Goal: Information Seeking & Learning: Understand process/instructions

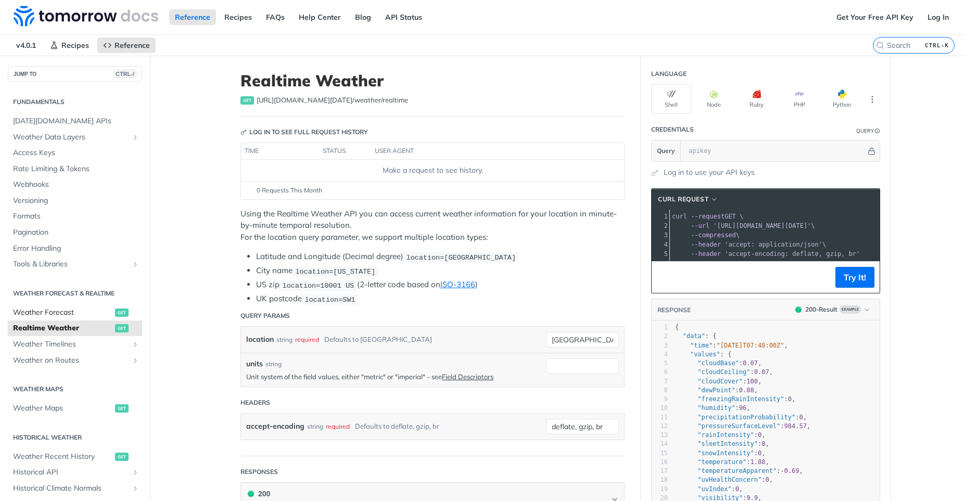
click at [101, 315] on span "Weather Forecast" at bounding box center [62, 313] width 99 height 10
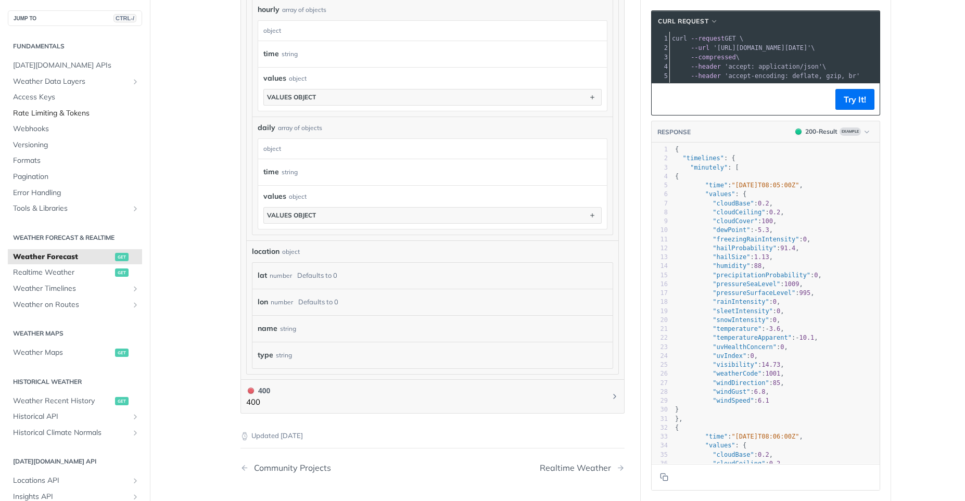
scroll to position [772, 0]
click at [87, 81] on span "Weather Data Layers" at bounding box center [71, 82] width 116 height 10
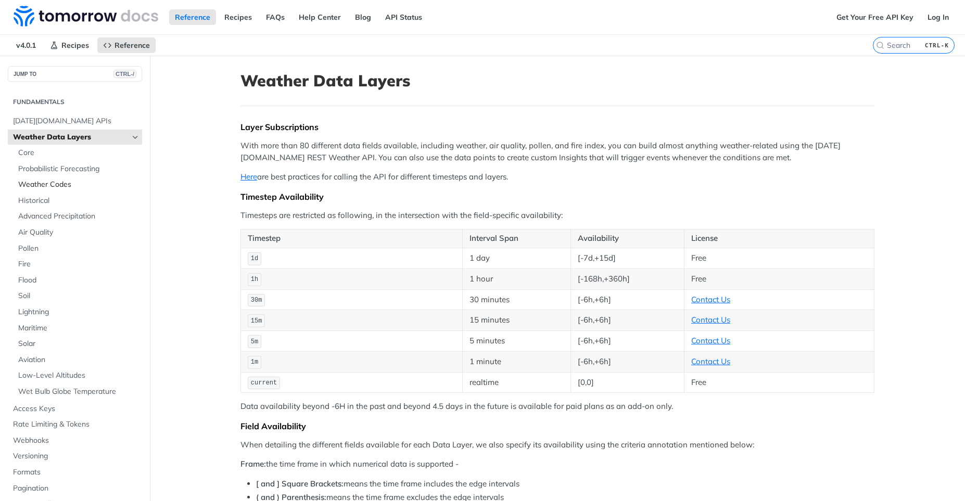
click at [46, 189] on span "Weather Codes" at bounding box center [78, 185] width 121 height 10
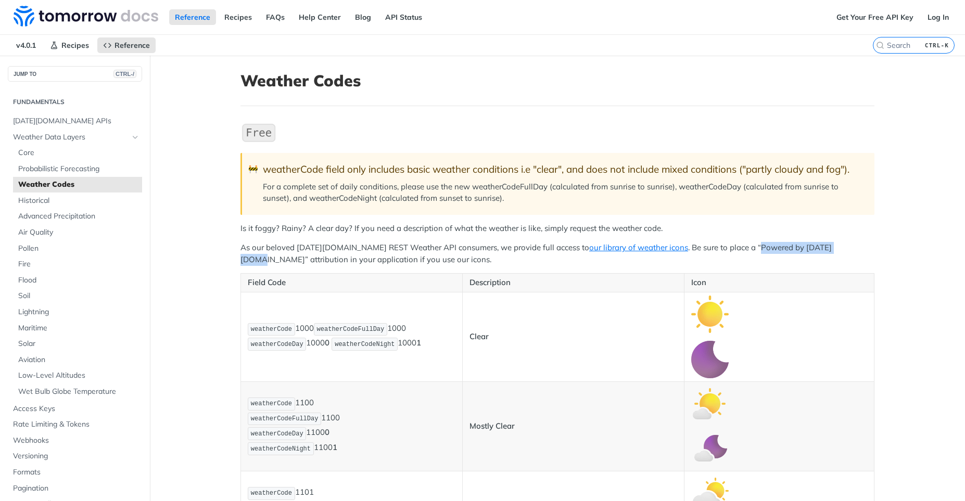
drag, startPoint x: 718, startPoint y: 279, endPoint x: 808, endPoint y: 276, distance: 90.1
click at [808, 266] on p "As our beloved Tomorrow.io REST Weather API consumers, we provide full access t…" at bounding box center [558, 253] width 634 height 23
copy p "Powered by Tomorrow.io"
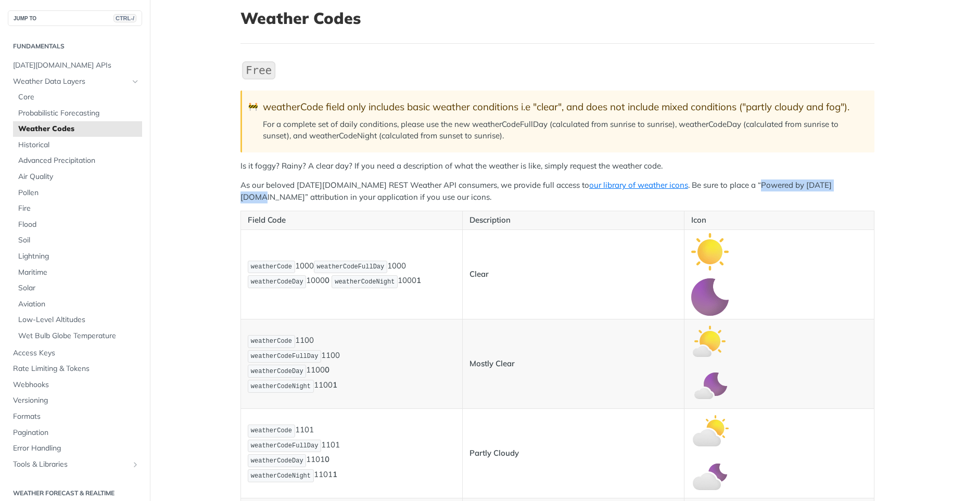
scroll to position [125, 0]
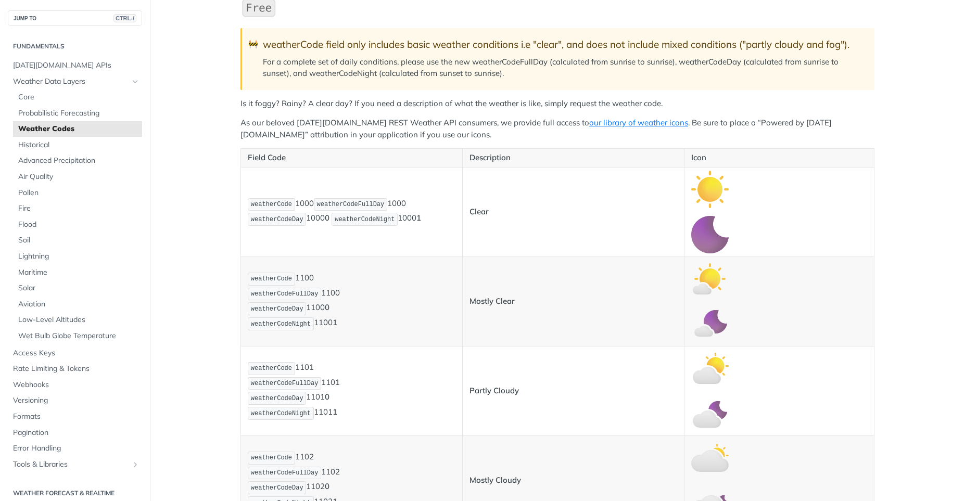
click at [268, 223] on span "weatherCodeDay" at bounding box center [277, 219] width 53 height 7
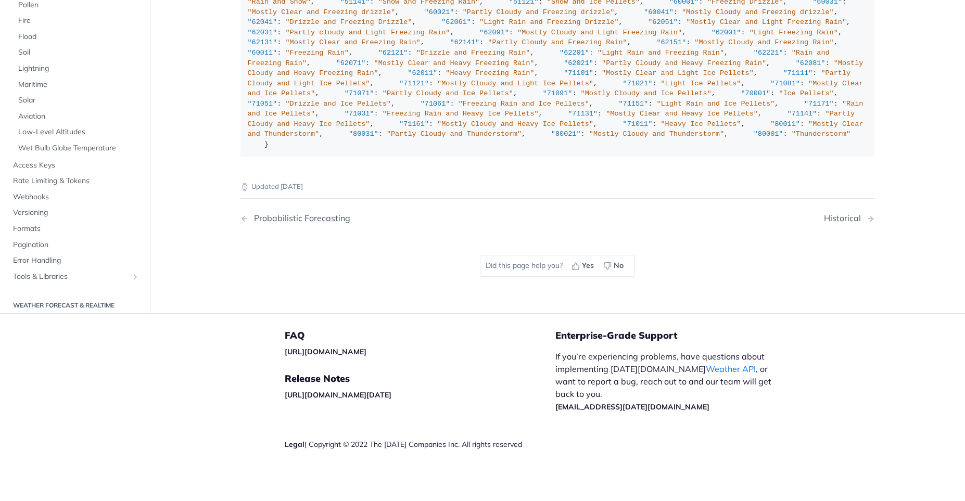
scroll to position [7970, 0]
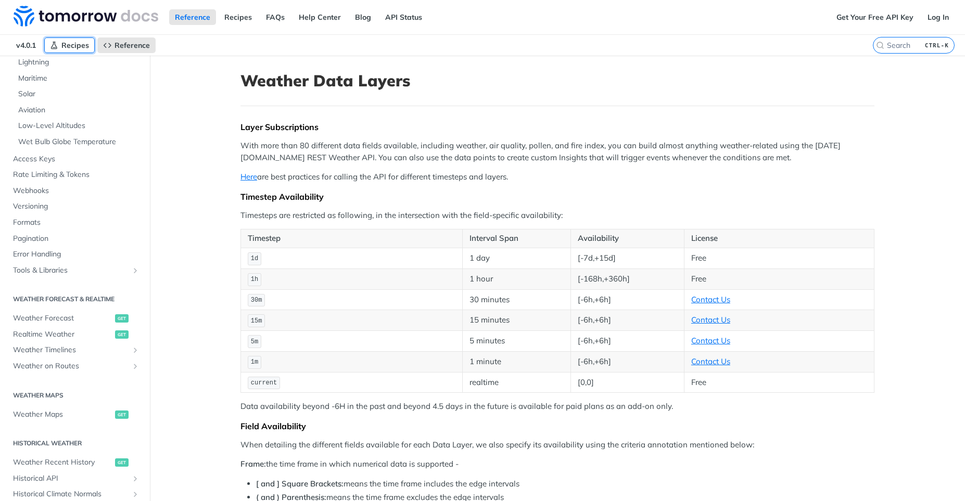
click at [74, 48] on span "Recipes" at bounding box center [75, 45] width 28 height 9
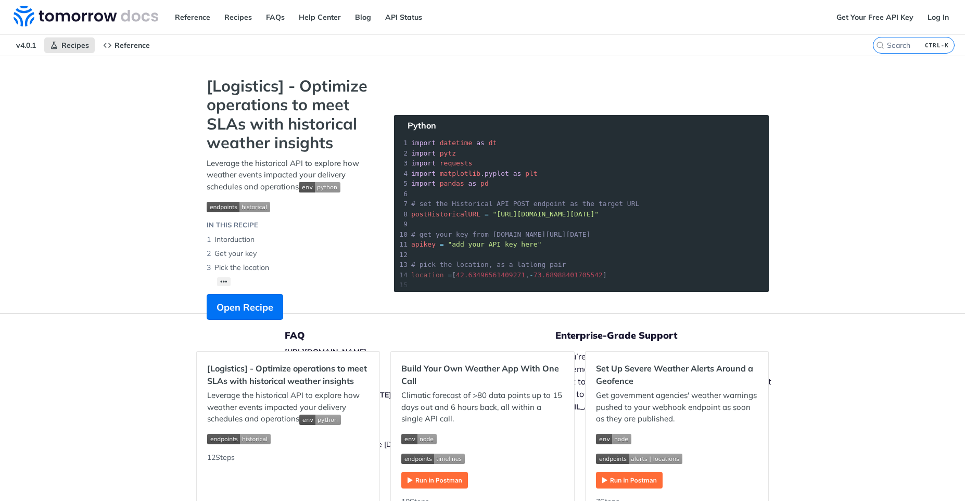
click at [599, 216] on section "[Logistics] - Optimize operations to meet SLAs with historical weather insights…" at bounding box center [482, 209] width 573 height 265
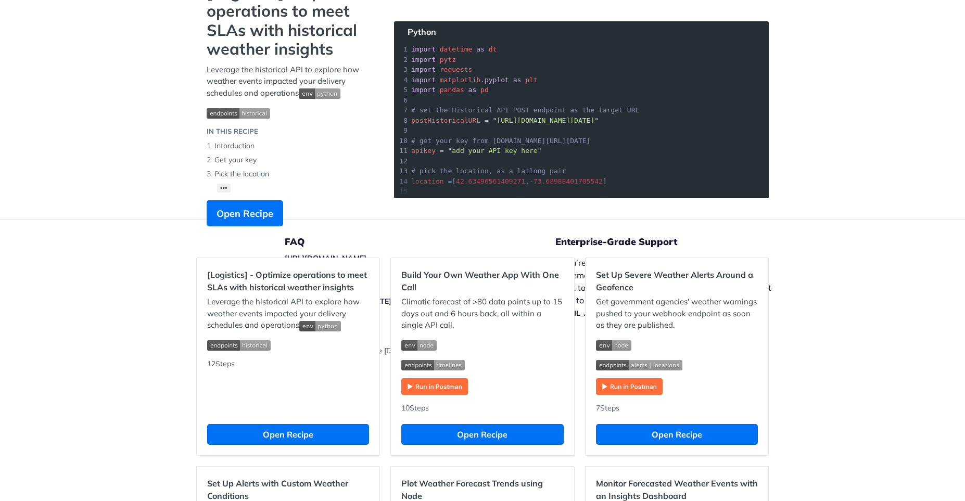
scroll to position [69, 0]
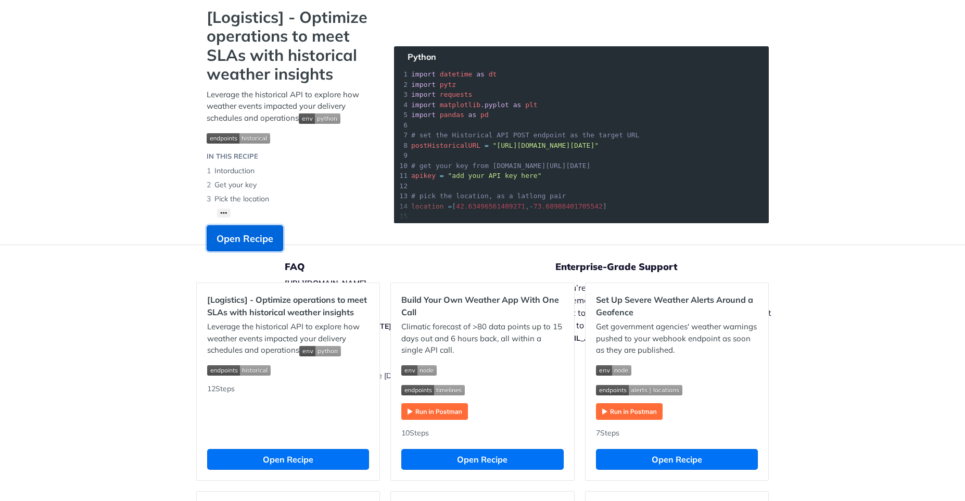
click at [246, 243] on span "Open Recipe" at bounding box center [245, 239] width 57 height 14
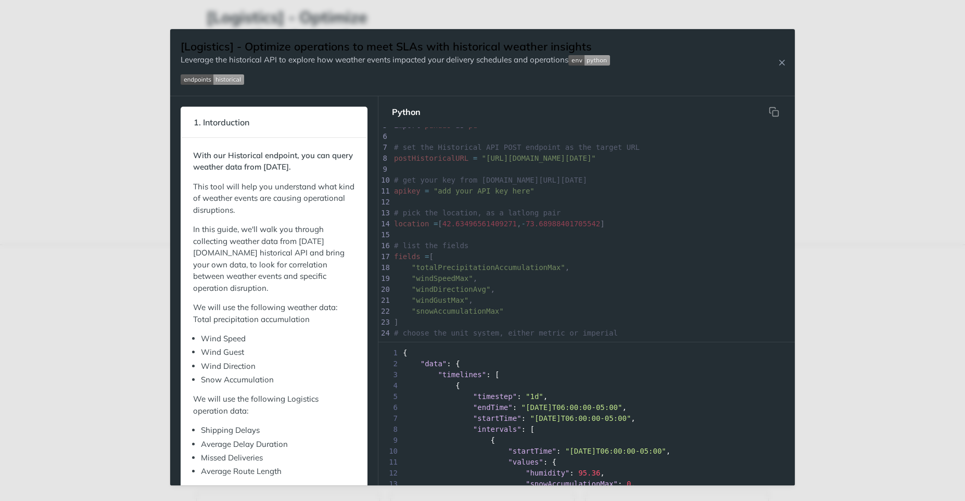
click at [584, 62] on img "Expand image" at bounding box center [590, 60] width 42 height 10
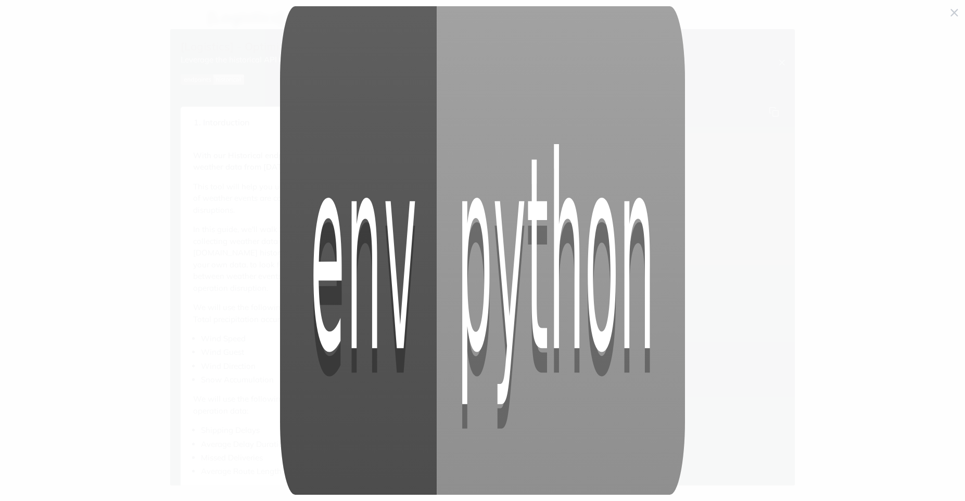
click at [621, 67] on img "Collapse image" at bounding box center [483, 250] width 406 height 489
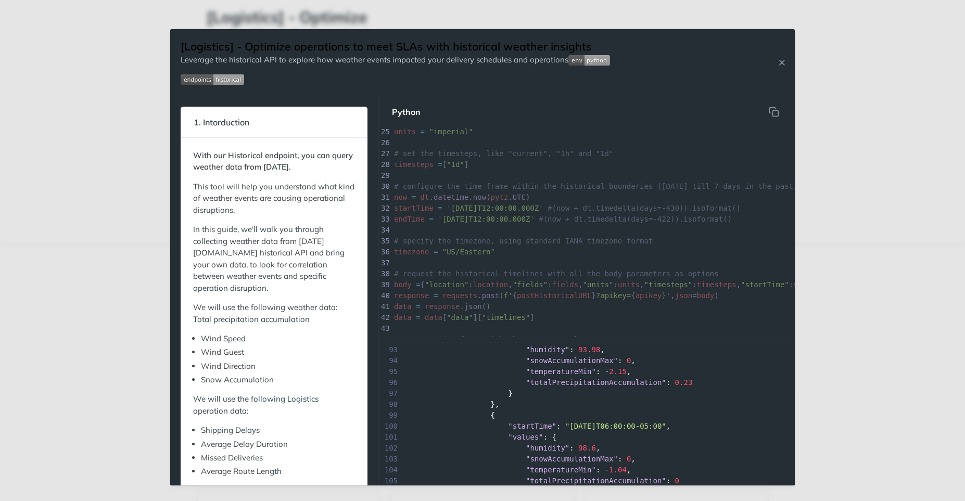
scroll to position [1381, 0]
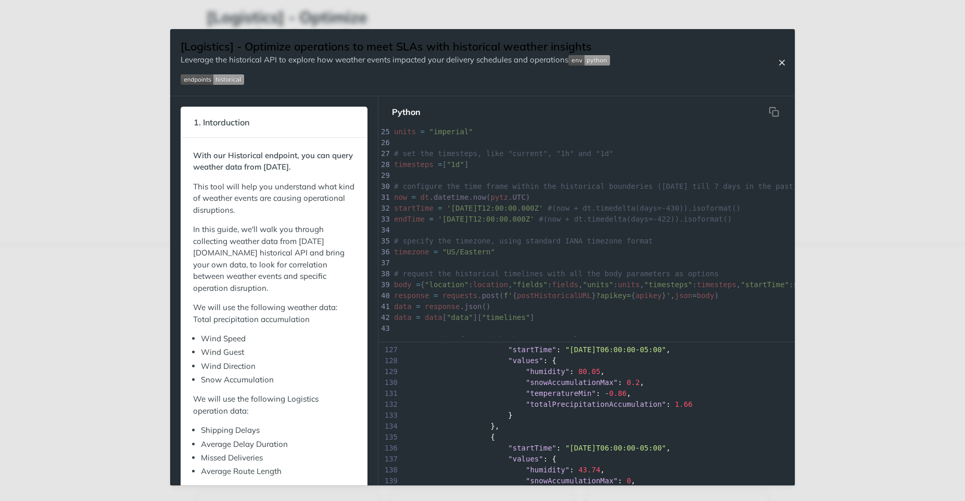
click at [785, 64] on icon "Close Recipe" at bounding box center [781, 62] width 9 height 9
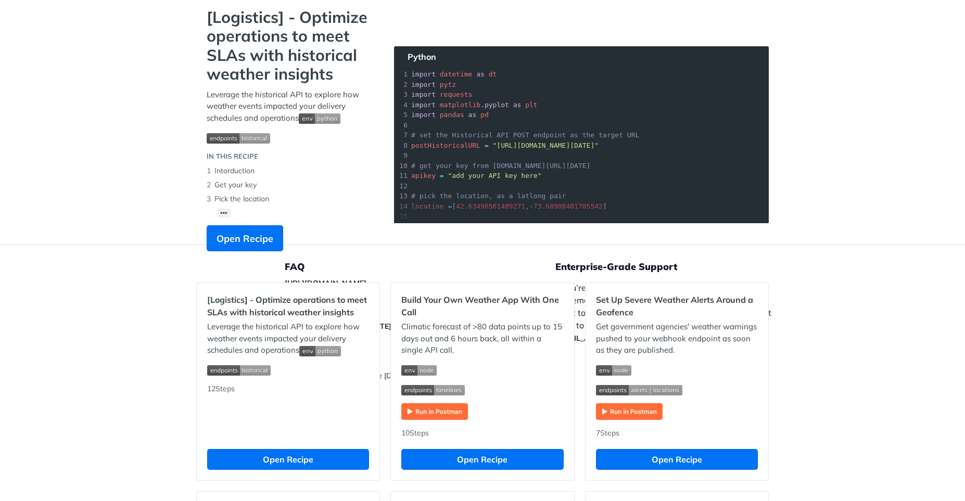
scroll to position [319, 0]
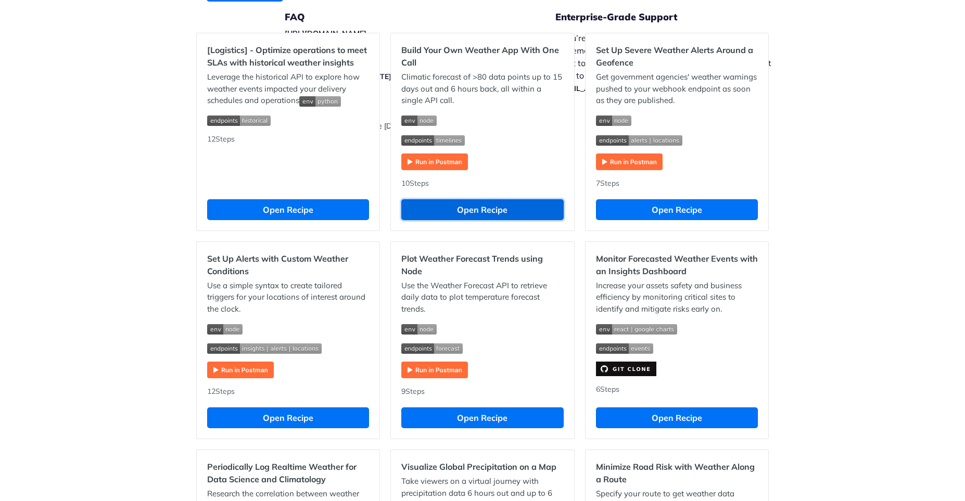
click at [553, 211] on button "Open Recipe" at bounding box center [483, 209] width 162 height 21
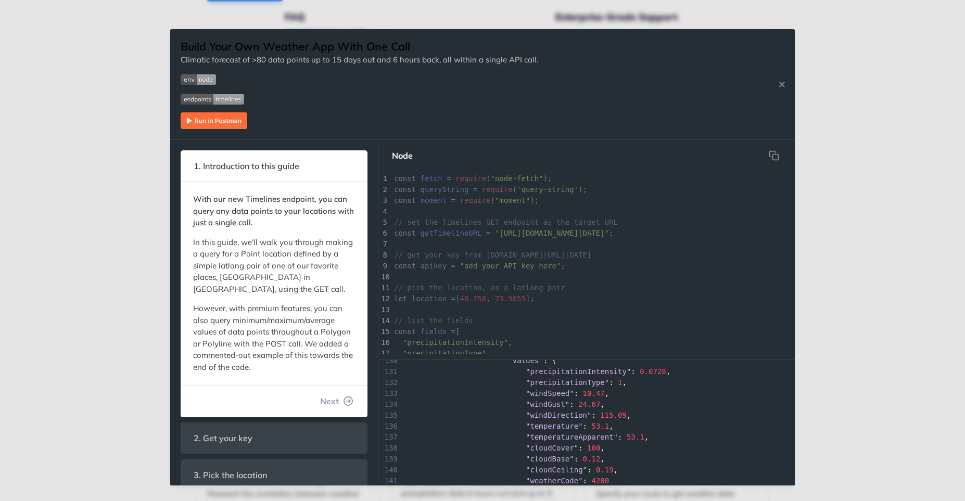
scroll to position [1434, 0]
drag, startPoint x: 594, startPoint y: 468, endPoint x: 617, endPoint y: 467, distance: 23.5
click at [617, 467] on div "141 "weatherCode" : 4200" at bounding box center [587, 467] width 417 height 11
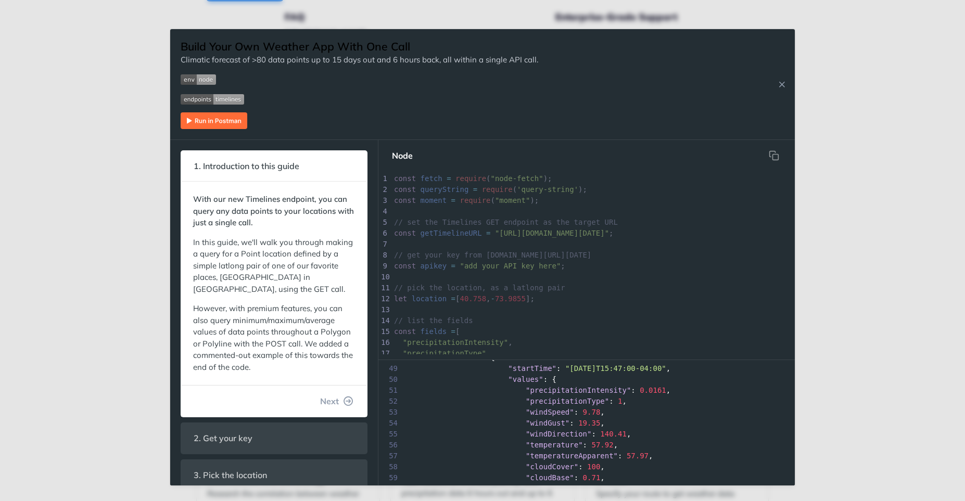
scroll to position [531, 0]
